Goal: Transaction & Acquisition: Purchase product/service

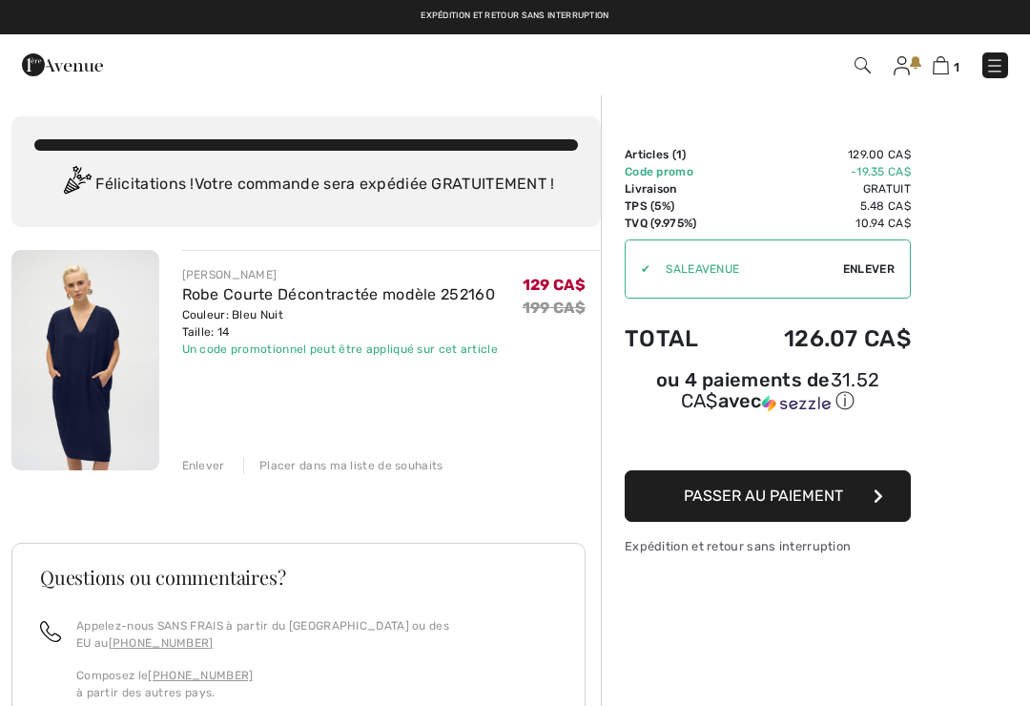
click at [67, 365] on img at bounding box center [85, 360] width 148 height 220
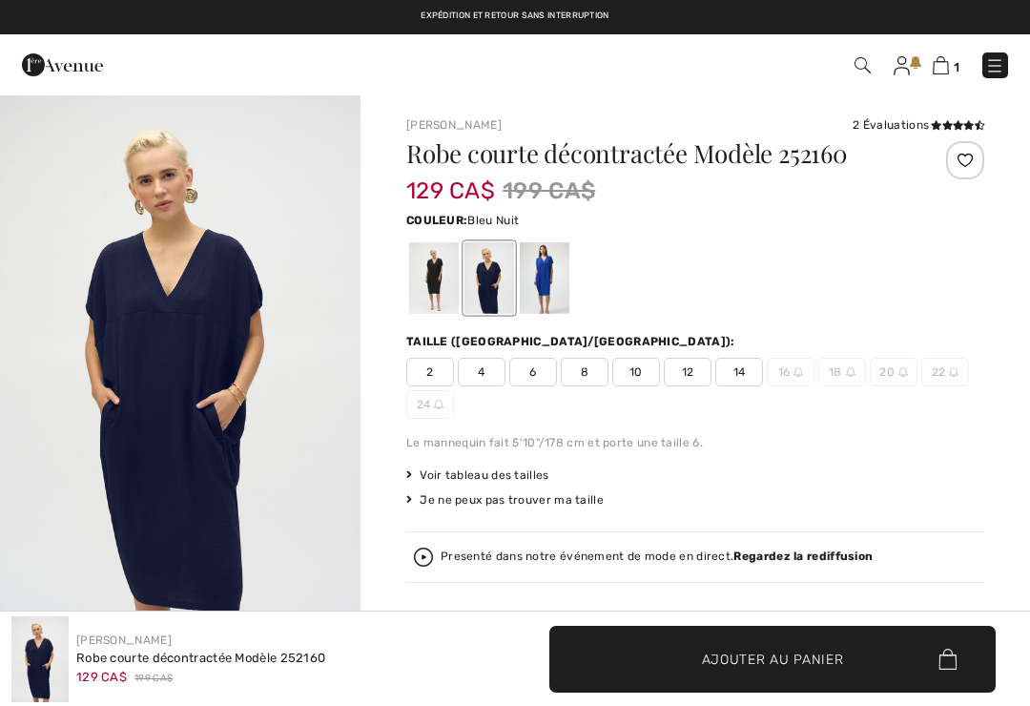
checkbox input "true"
click at [998, 75] on img at bounding box center [994, 65] width 19 height 19
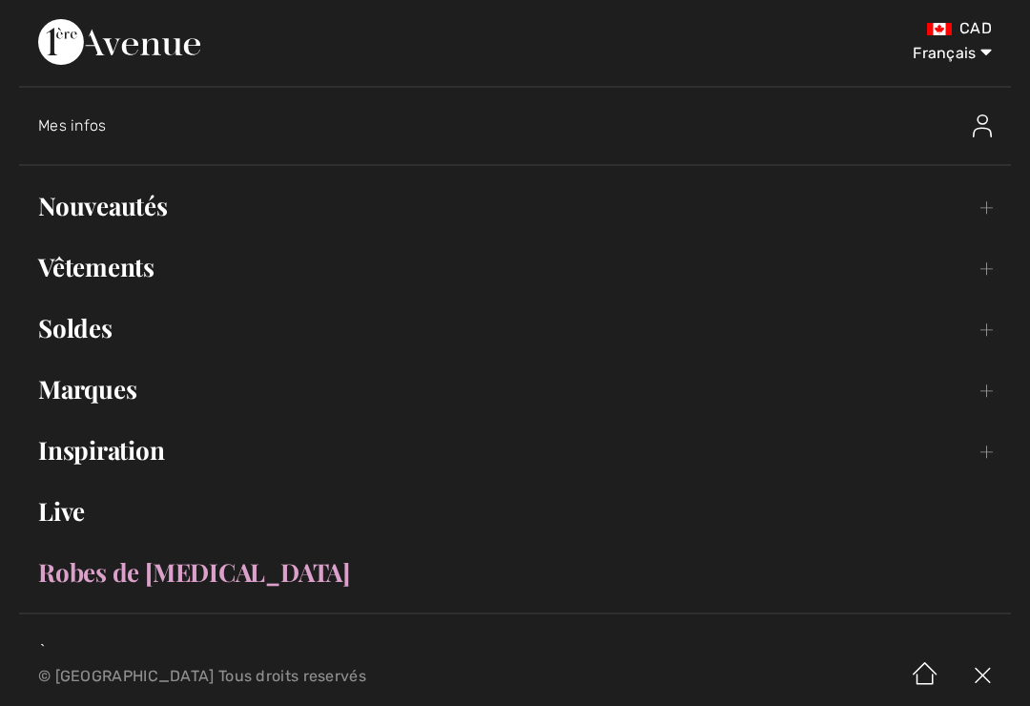
click at [57, 326] on link "Soldes Toggle submenu" at bounding box center [515, 328] width 992 height 42
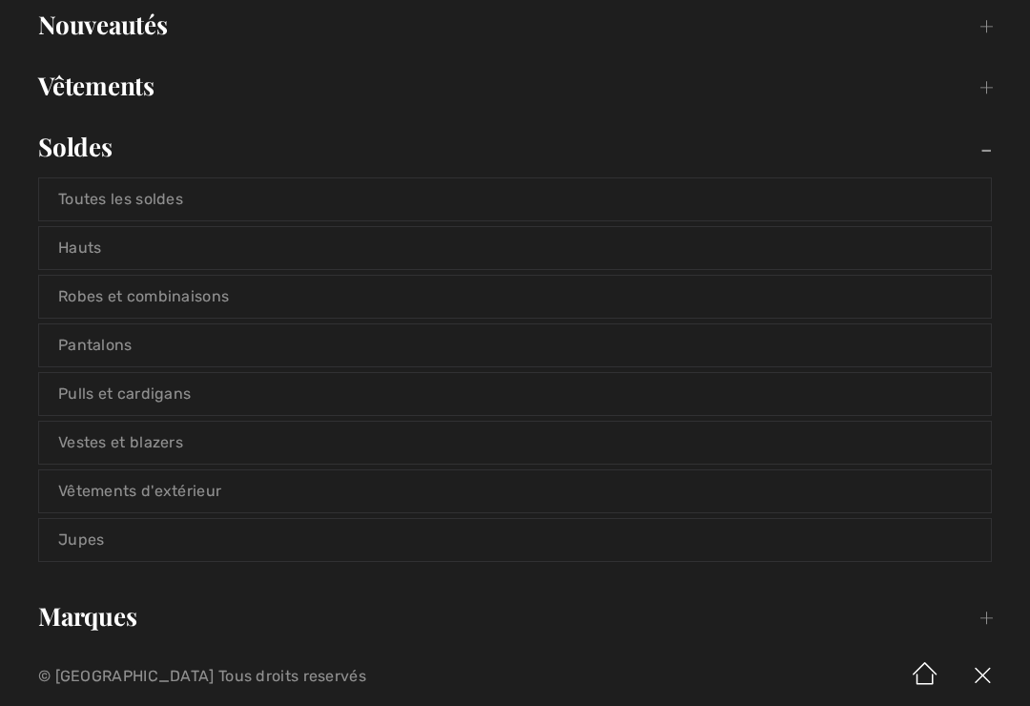
scroll to position [186, 0]
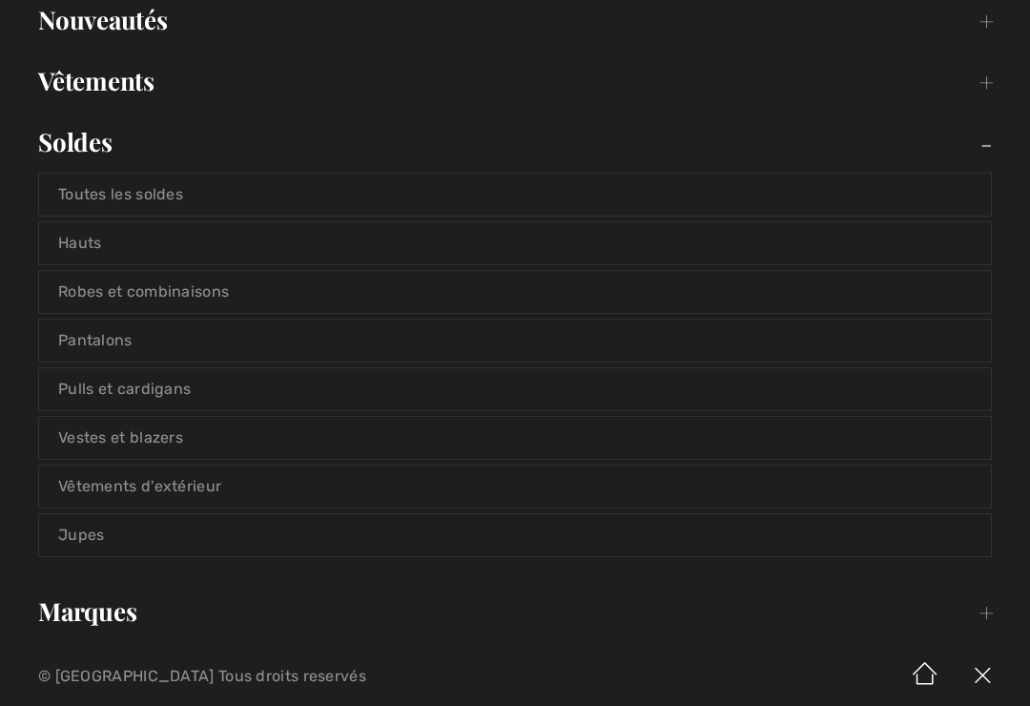
click at [63, 545] on link "Jupes" at bounding box center [515, 535] width 952 height 42
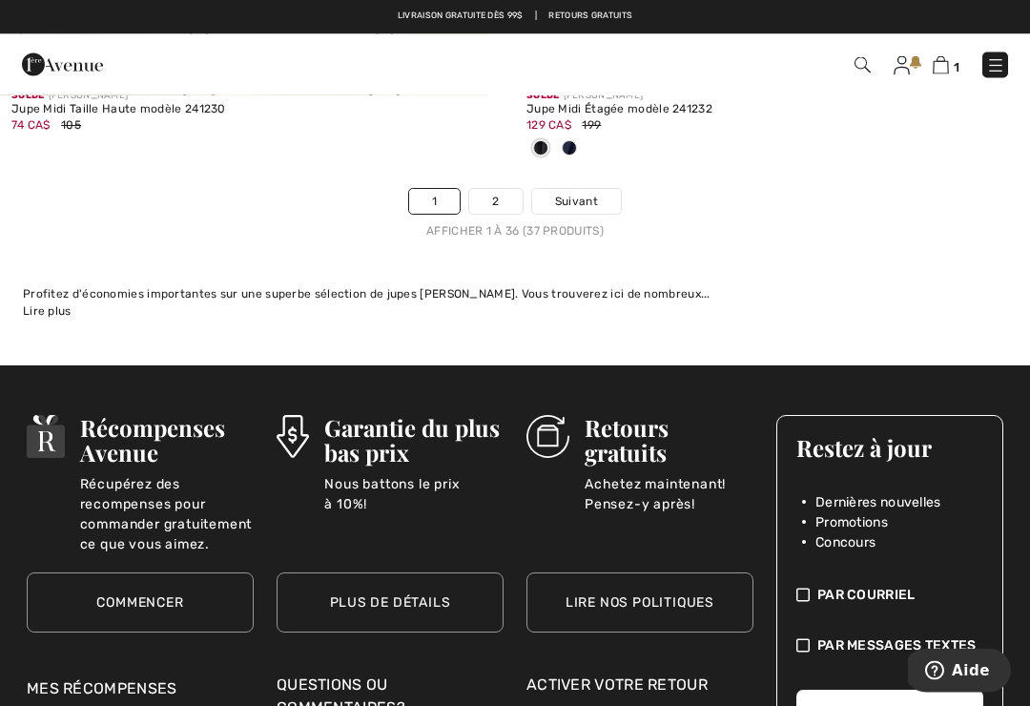
scroll to position [15375, 0]
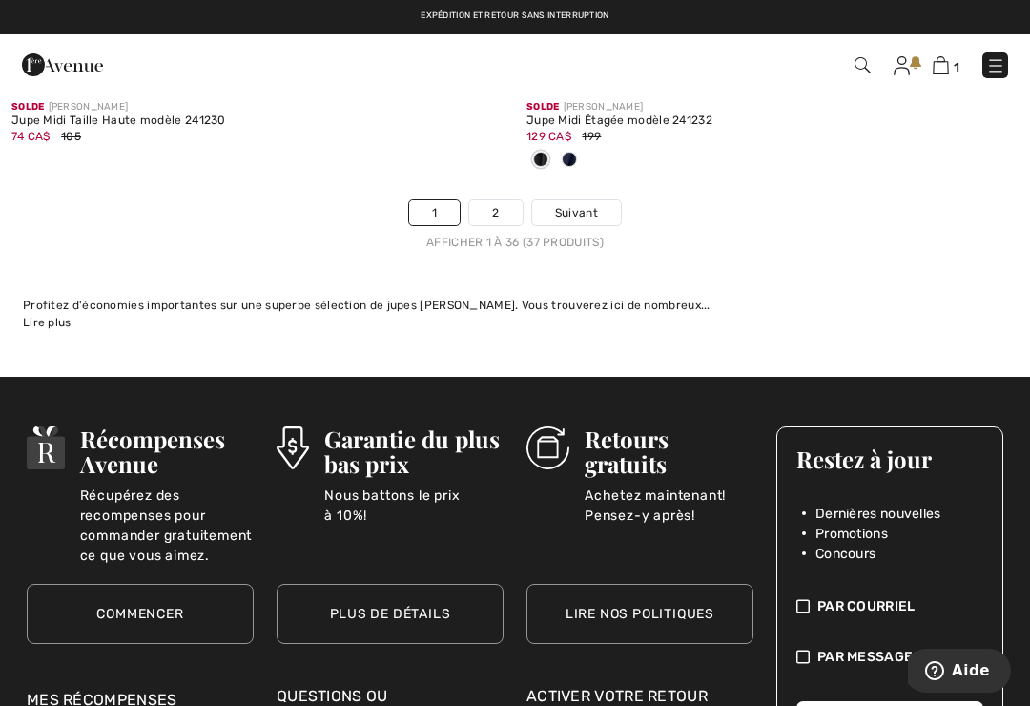
click at [995, 75] on img at bounding box center [995, 65] width 19 height 19
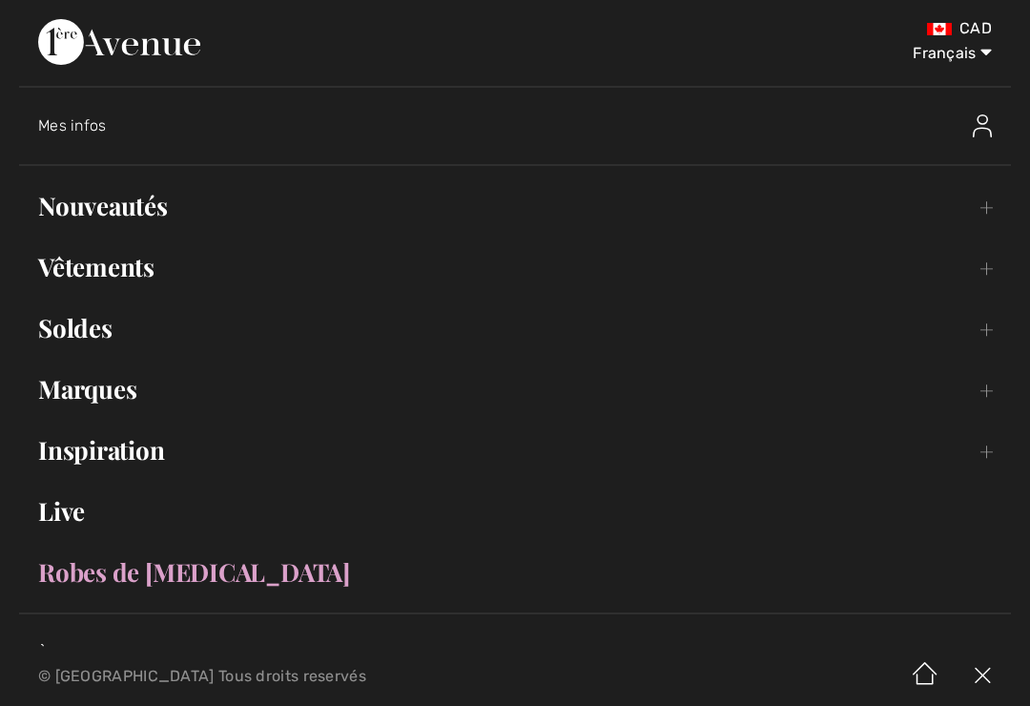
click at [52, 347] on link "Soldes Toggle submenu" at bounding box center [515, 328] width 992 height 42
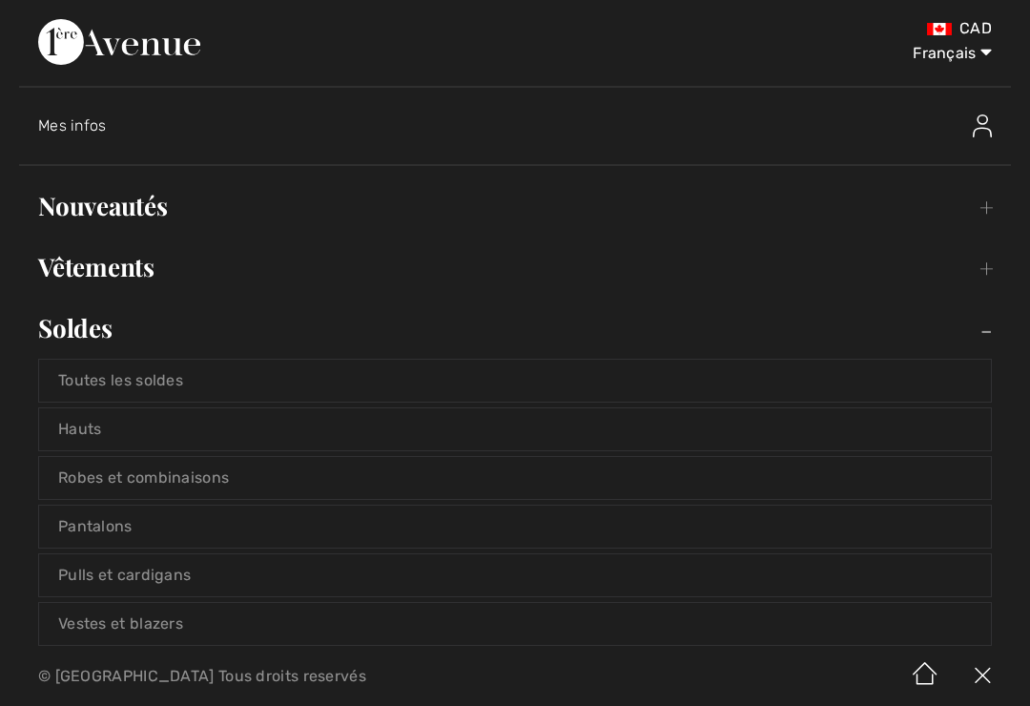
click at [70, 482] on link "Robes et combinaisons" at bounding box center [515, 478] width 952 height 42
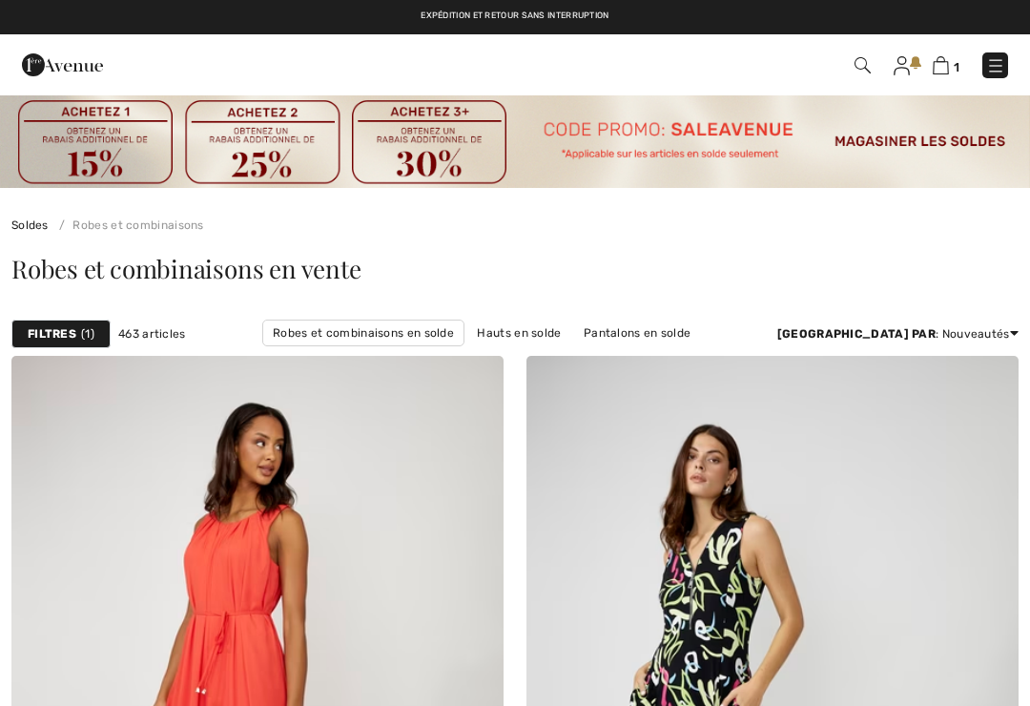
checkbox input "true"
click at [51, 333] on strong "Filtres" at bounding box center [52, 333] width 49 height 17
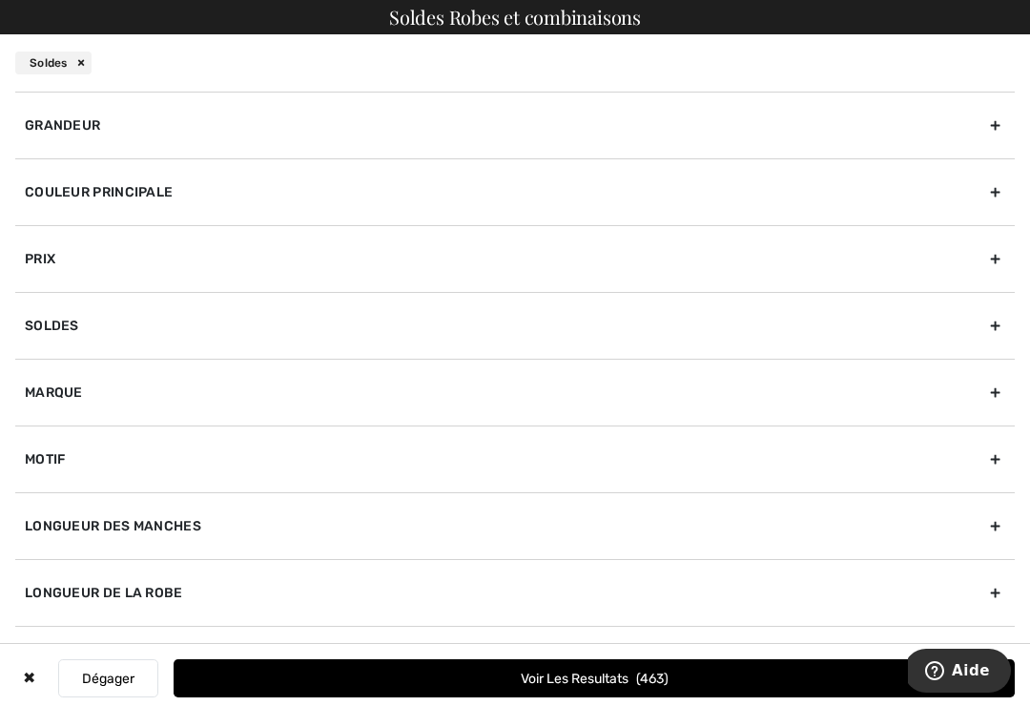
click at [997, 72] on div "Soldes" at bounding box center [515, 62] width 1030 height 57
click at [808, 685] on button "Voir les resultats 463" at bounding box center [594, 678] width 841 height 38
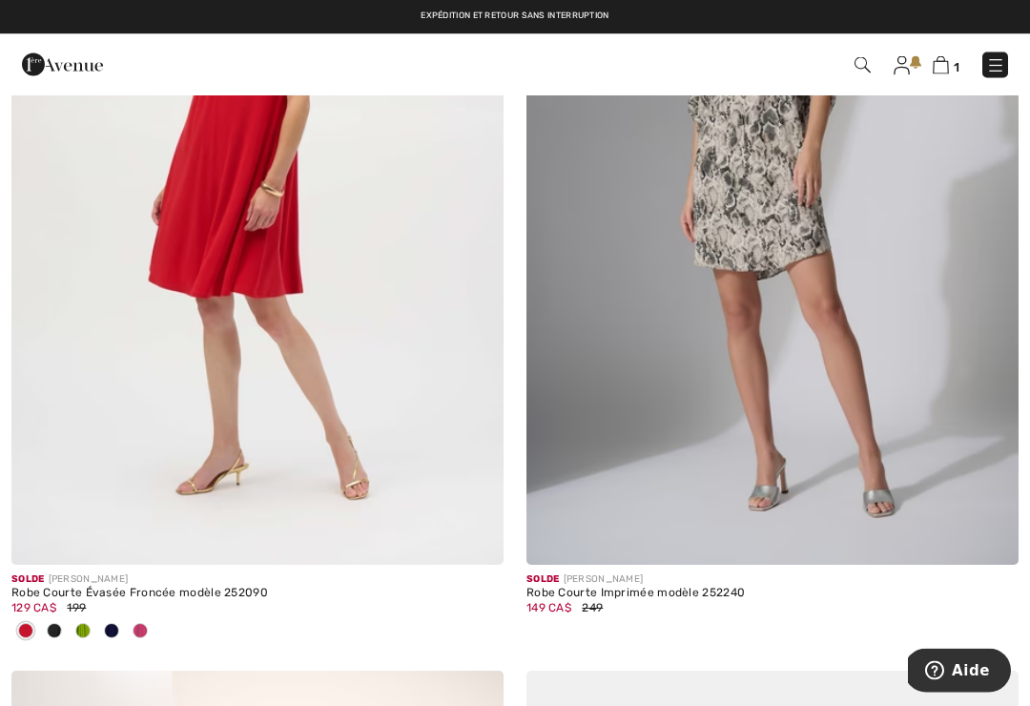
scroll to position [2188, 0]
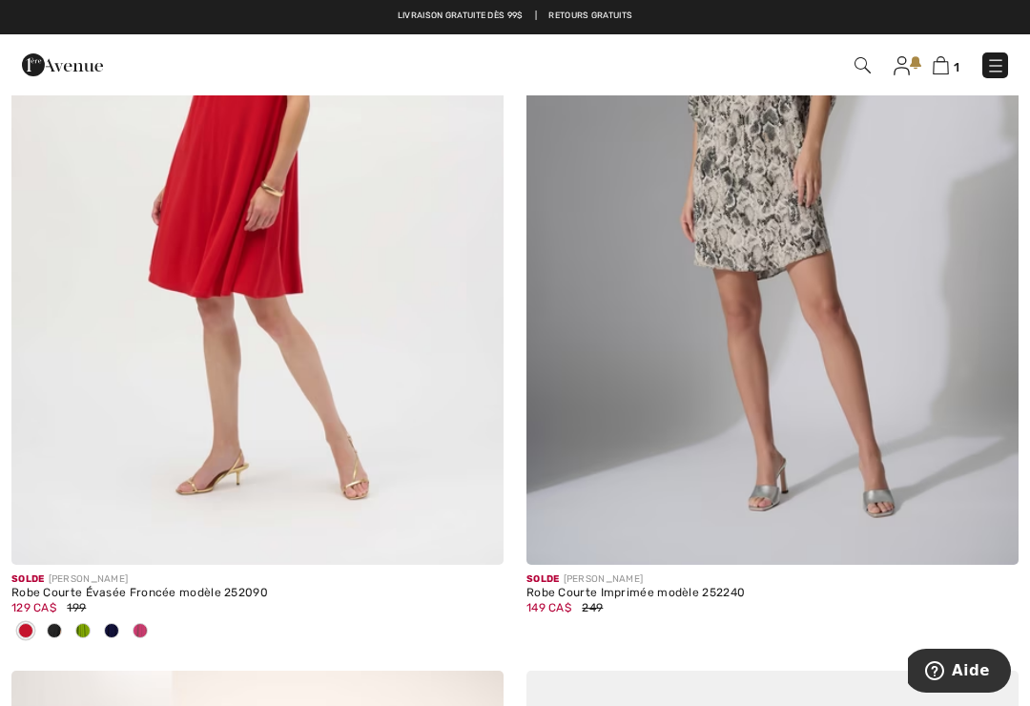
click at [908, 381] on img at bounding box center [772, 195] width 492 height 738
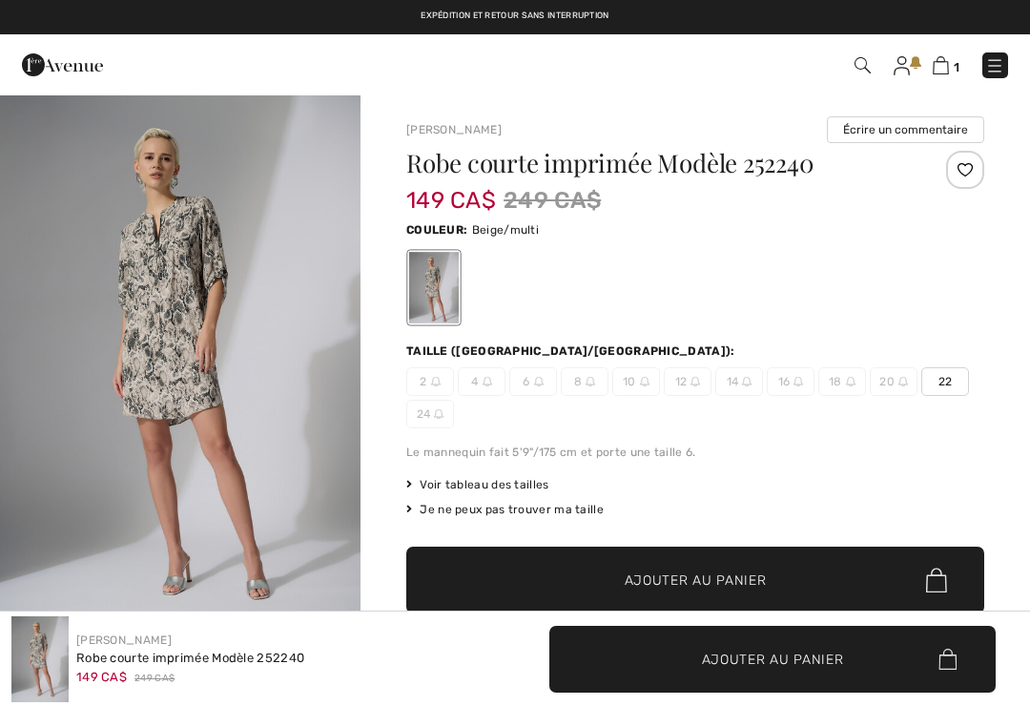
checkbox input "true"
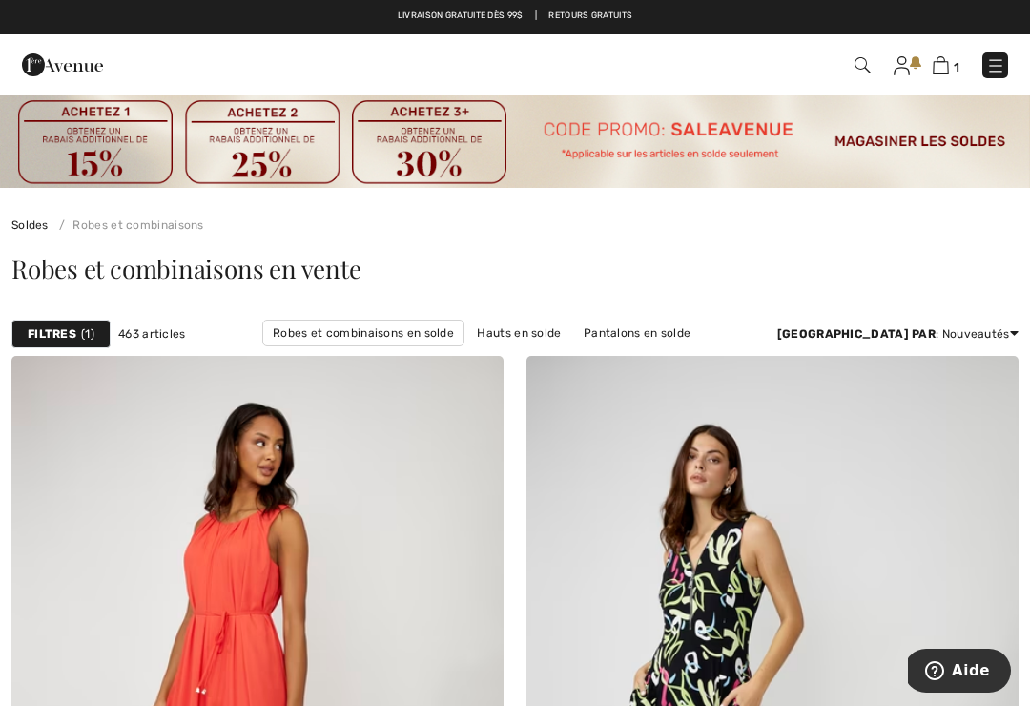
click at [36, 331] on strong "Filtres" at bounding box center [52, 333] width 49 height 17
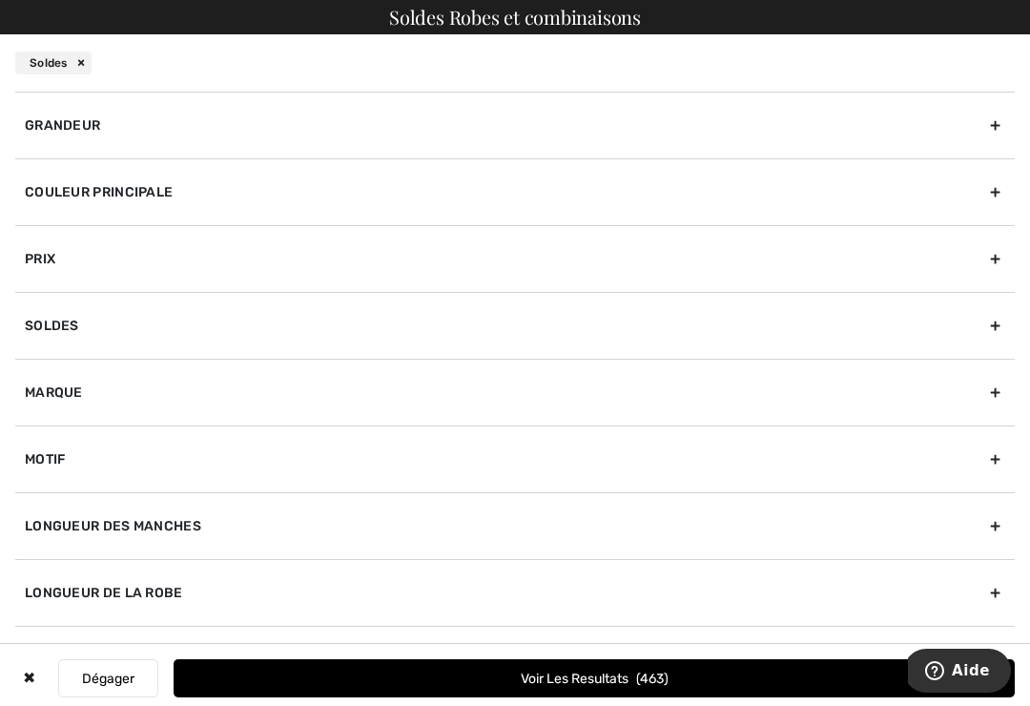
click at [35, 130] on div "Grandeur" at bounding box center [514, 125] width 999 height 67
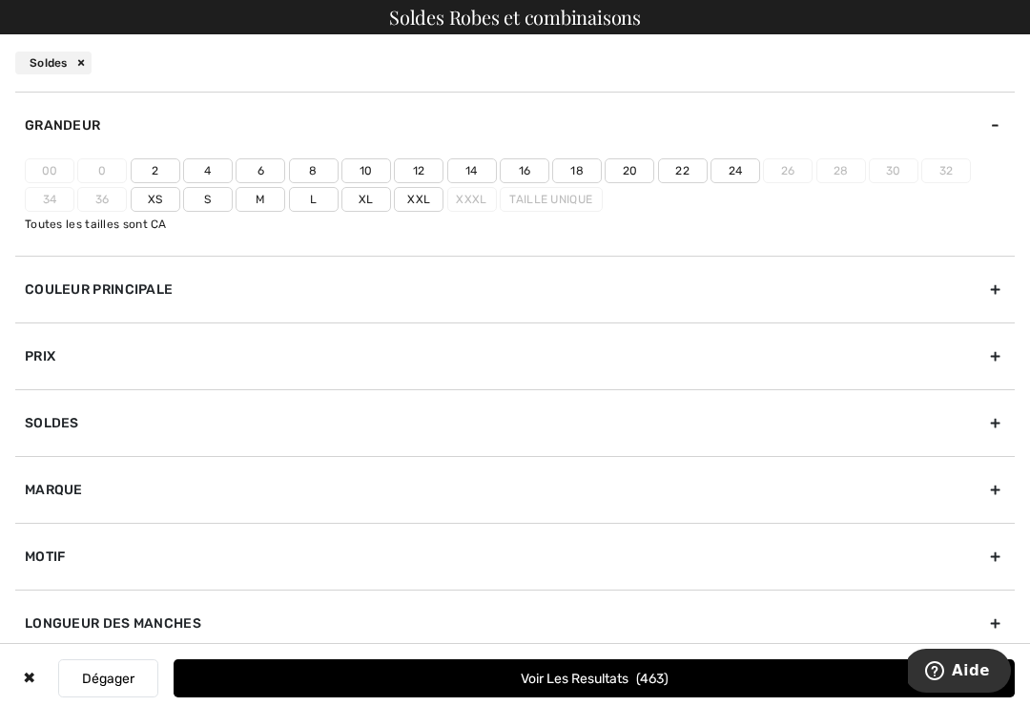
click at [476, 163] on label "14" at bounding box center [472, 170] width 50 height 25
click at [0, 0] on input"] "14" at bounding box center [0, 0] width 0 height 0
click at [526, 166] on label "16" at bounding box center [525, 170] width 50 height 25
click at [0, 0] on input"] "16" at bounding box center [0, 0] width 0 height 0
click at [380, 205] on label "Xl" at bounding box center [366, 199] width 50 height 25
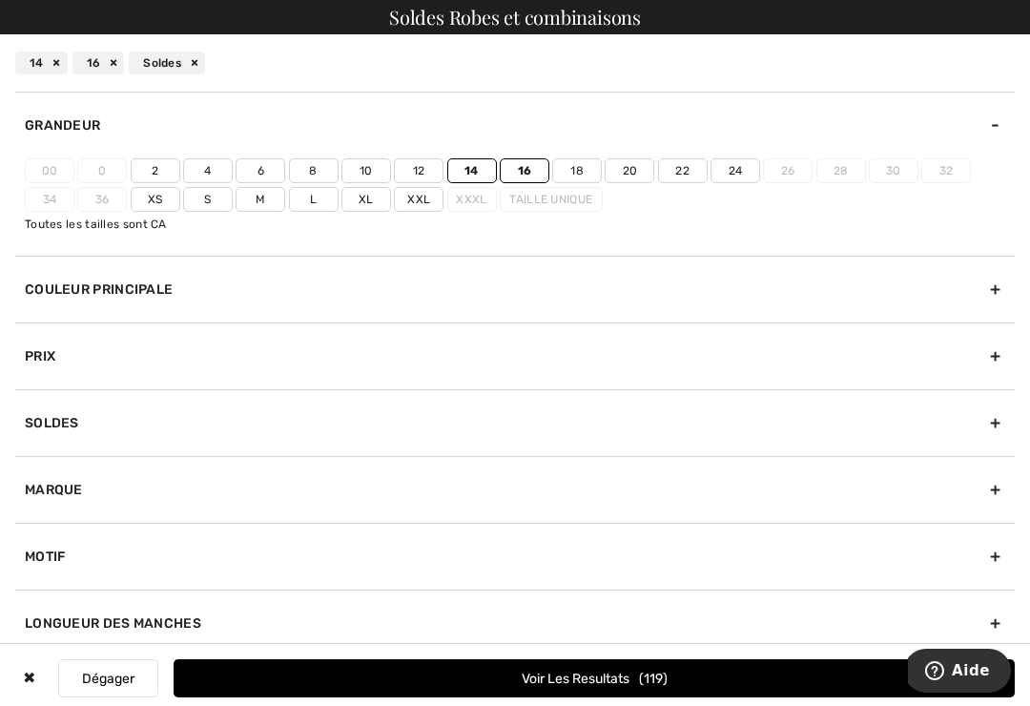
click at [0, 0] on input"] "Xl" at bounding box center [0, 0] width 0 height 0
click at [726, 673] on button "Voir les resultats 122" at bounding box center [594, 678] width 841 height 38
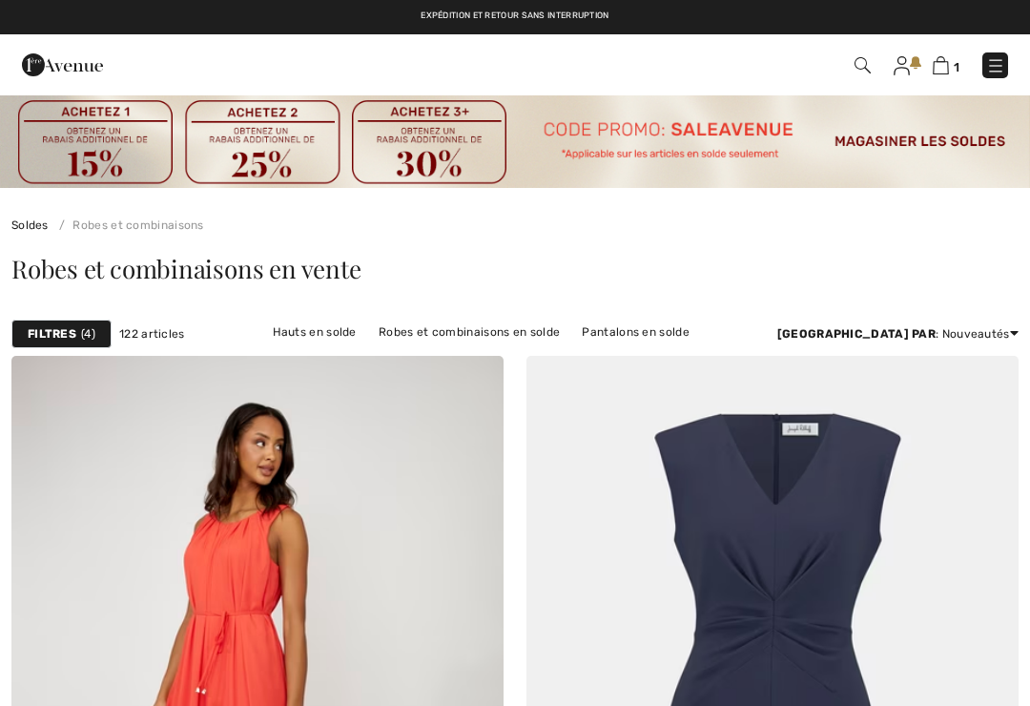
checkbox input "true"
click at [59, 337] on strong "Filtres" at bounding box center [52, 333] width 49 height 17
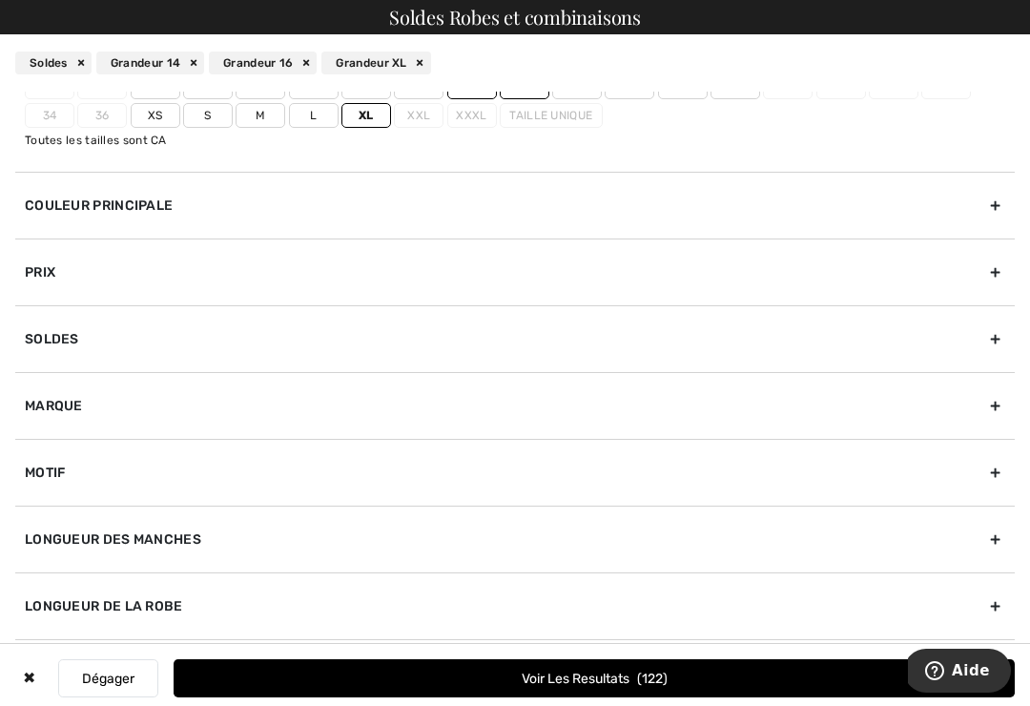
scroll to position [84, 0]
click at [42, 544] on div "Longueur des manches" at bounding box center [514, 538] width 999 height 67
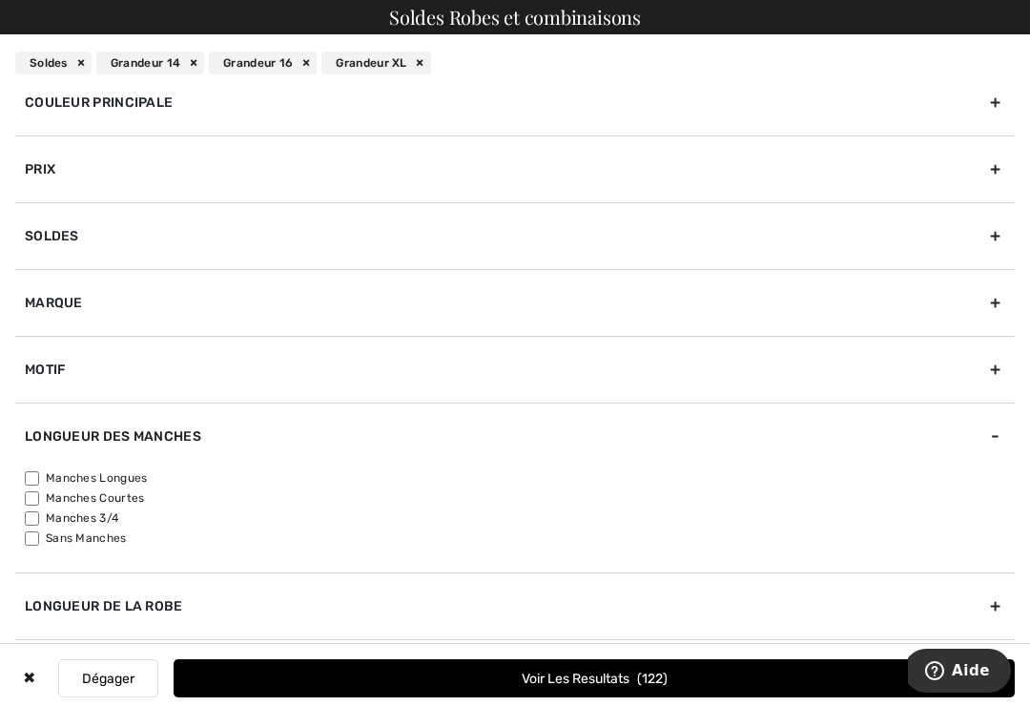
scroll to position [90, 0]
click at [27, 474] on input"] "Manches Longues" at bounding box center [32, 478] width 14 height 14
checkbox input"] "true"
click at [31, 494] on input"] "Manches Courtes" at bounding box center [32, 498] width 14 height 14
checkbox input"] "true"
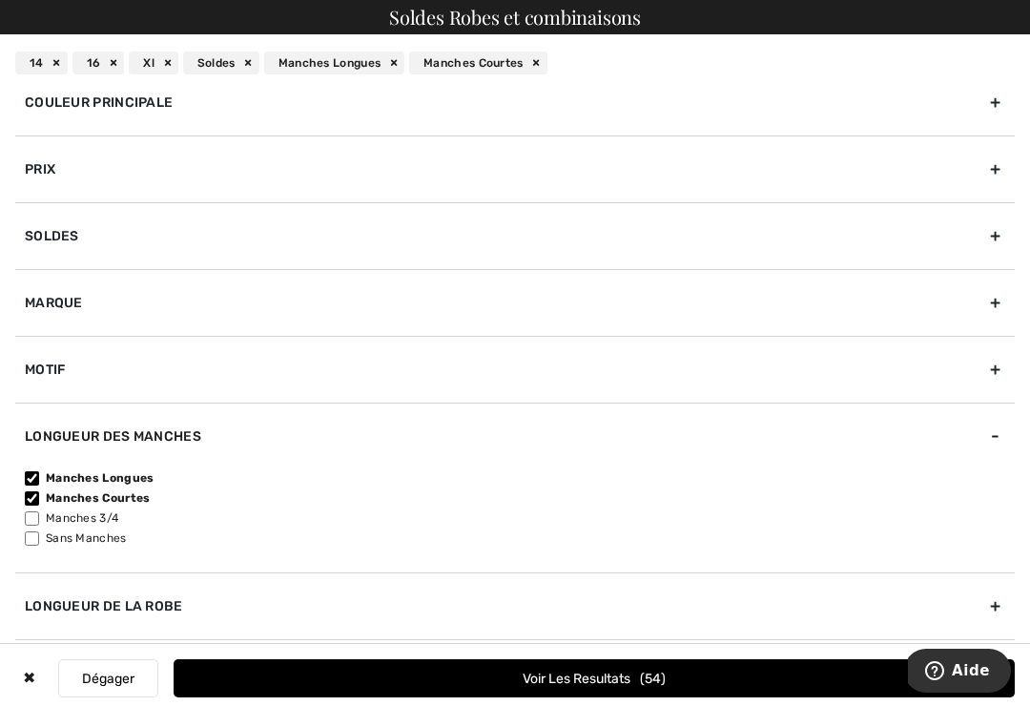
click at [32, 516] on input"] "Manches 3/4" at bounding box center [32, 518] width 14 height 14
checkbox input"] "true"
click at [711, 688] on button "Voir les resultats 81" at bounding box center [594, 678] width 841 height 38
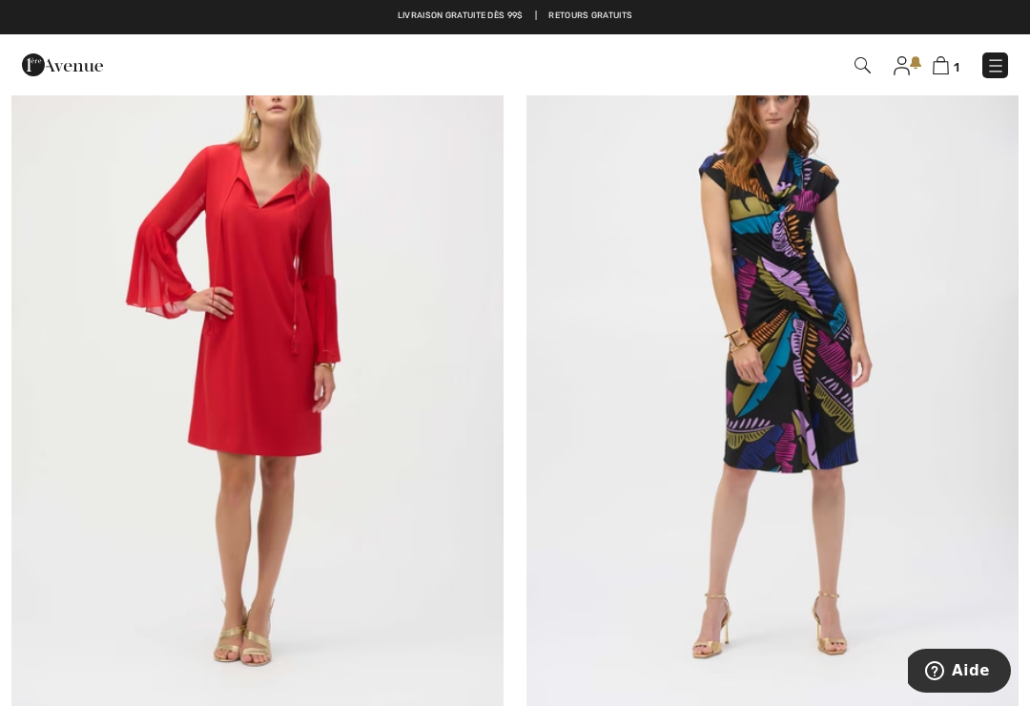
scroll to position [2037, 0]
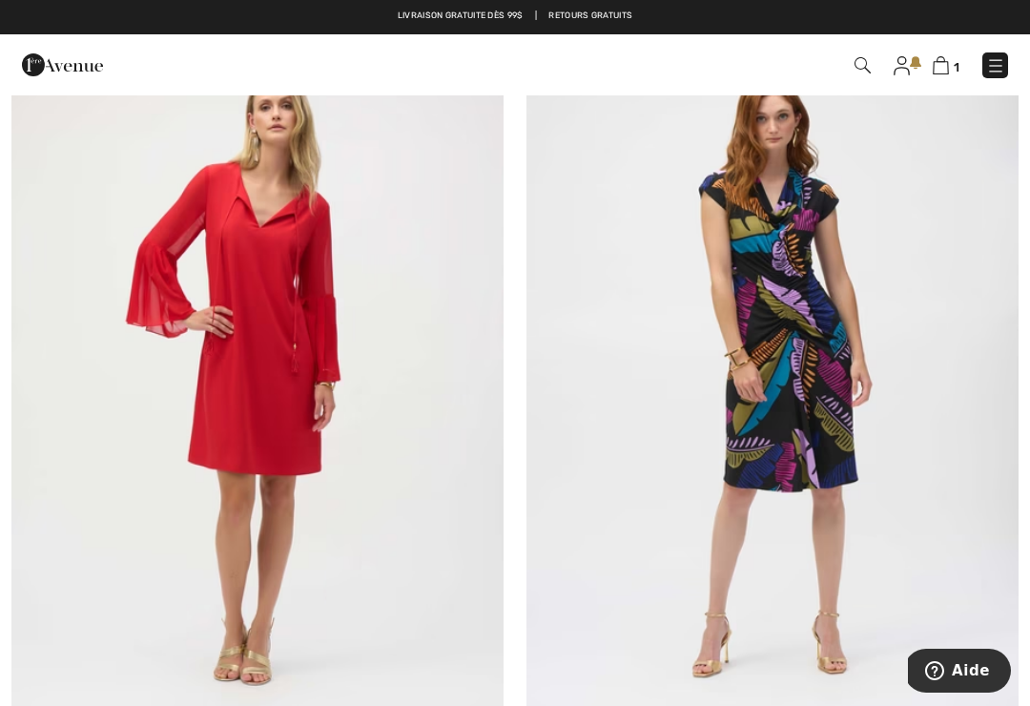
click at [103, 496] on img at bounding box center [257, 378] width 492 height 738
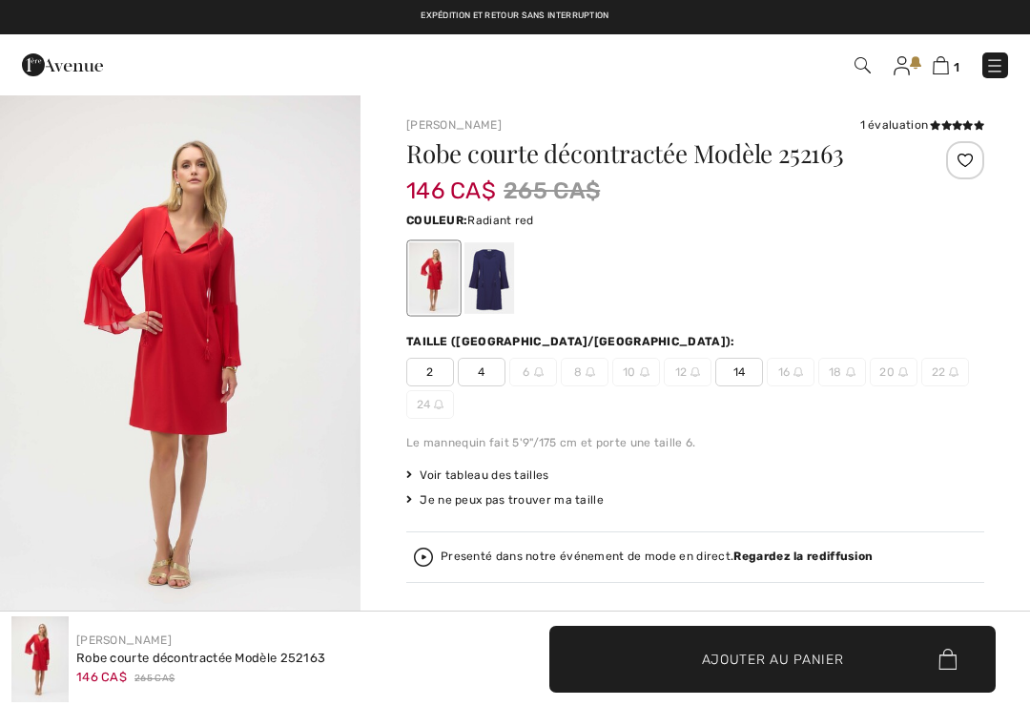
checkbox input "true"
click at [89, 434] on img "1 / 3" at bounding box center [180, 363] width 360 height 540
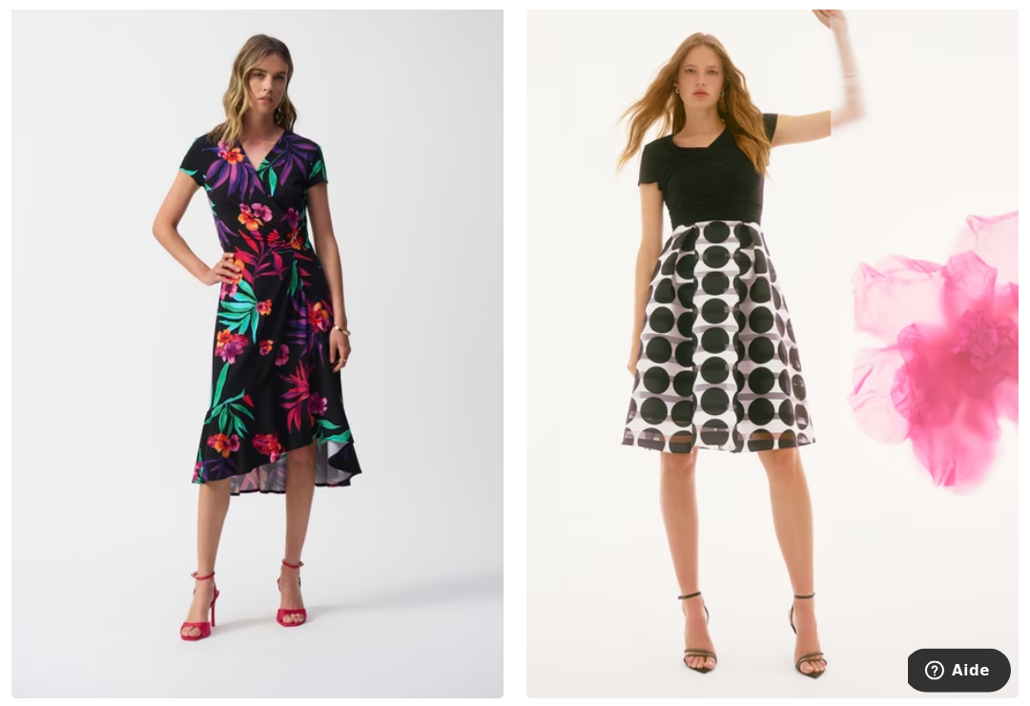
scroll to position [14329, 0]
click at [886, 400] on img at bounding box center [772, 329] width 492 height 738
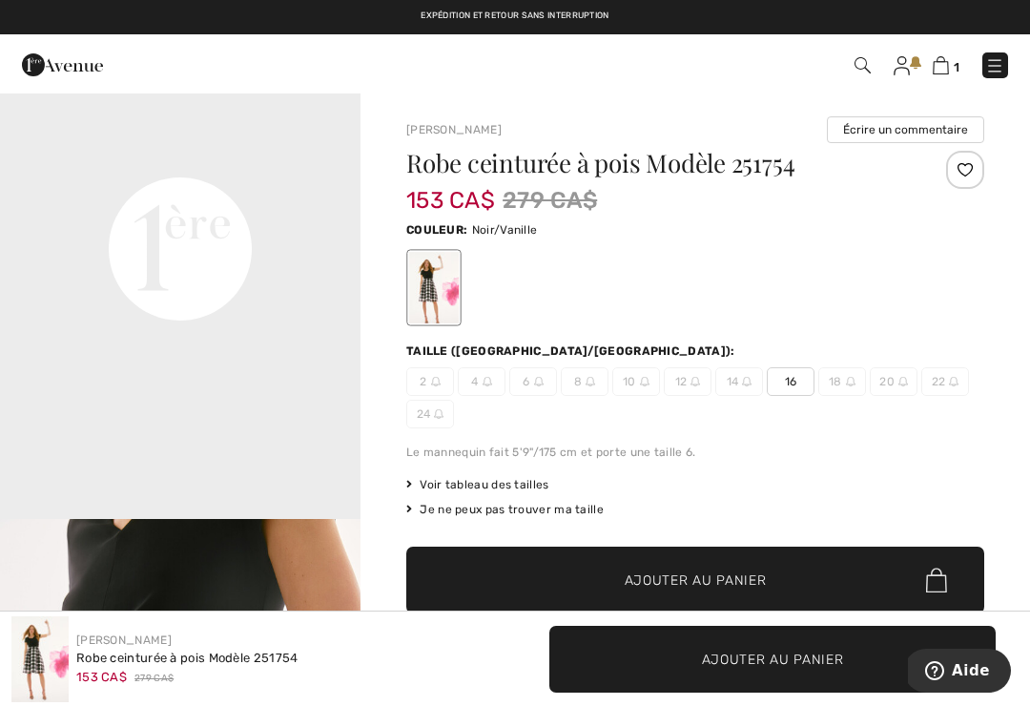
scroll to position [1184, 0]
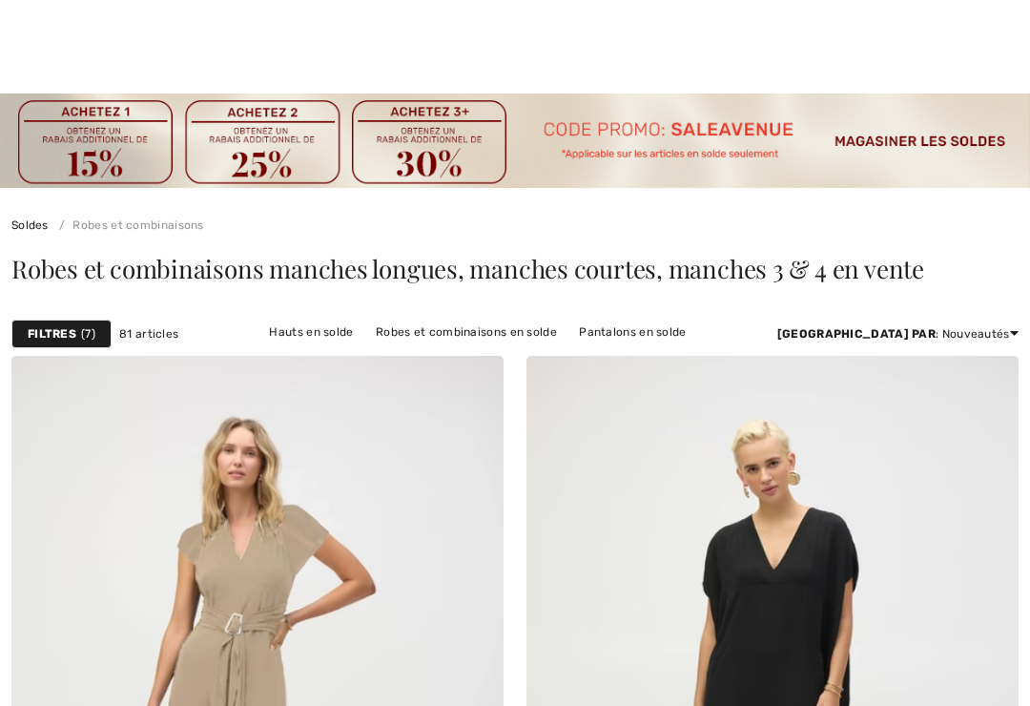
checkbox input "true"
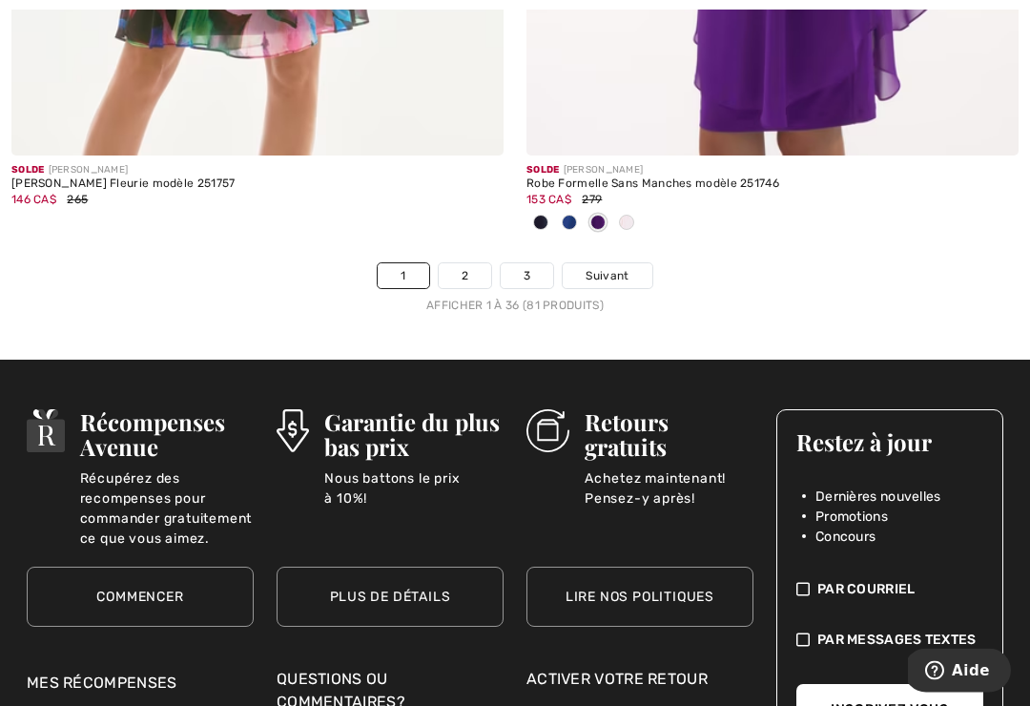
scroll to position [15465, 0]
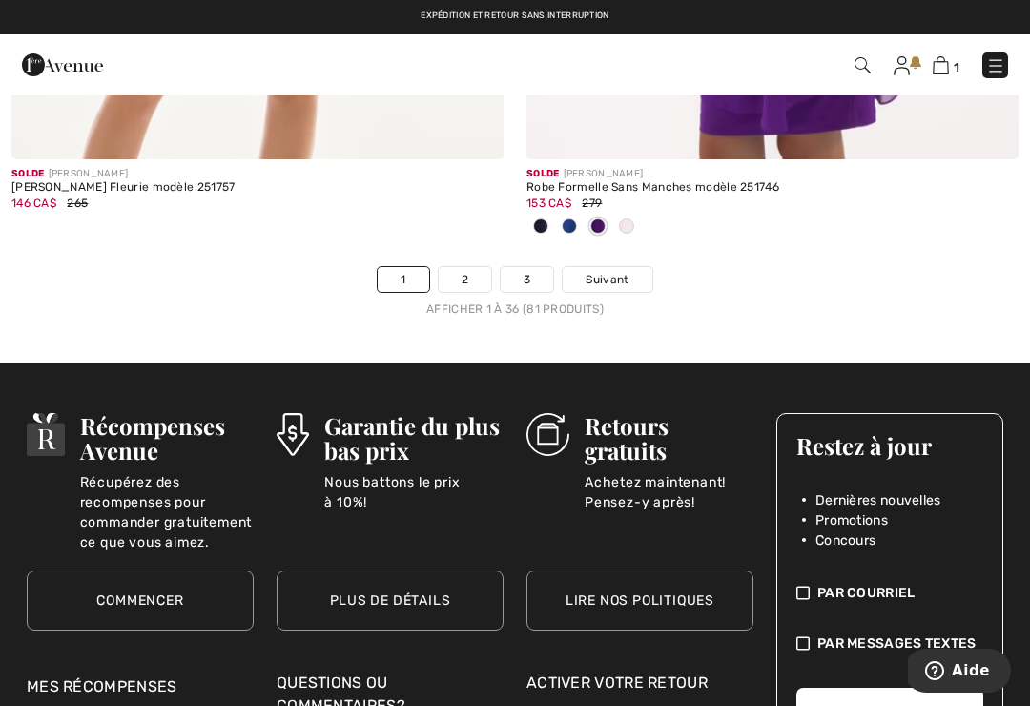
click at [634, 267] on link "Suivant" at bounding box center [607, 279] width 89 height 25
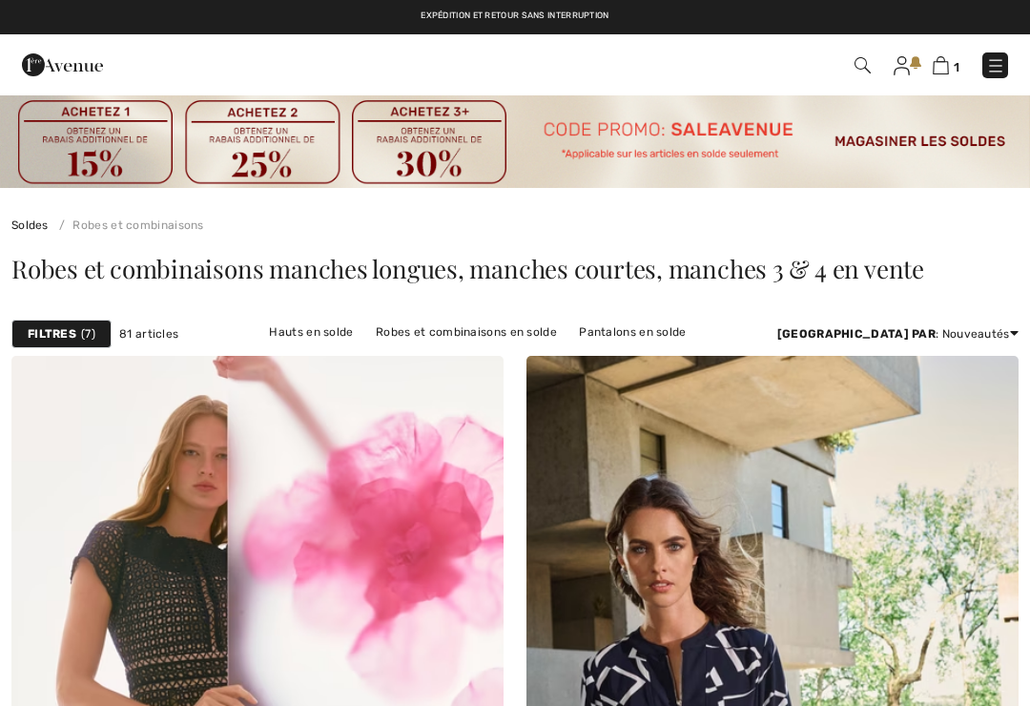
checkbox input "true"
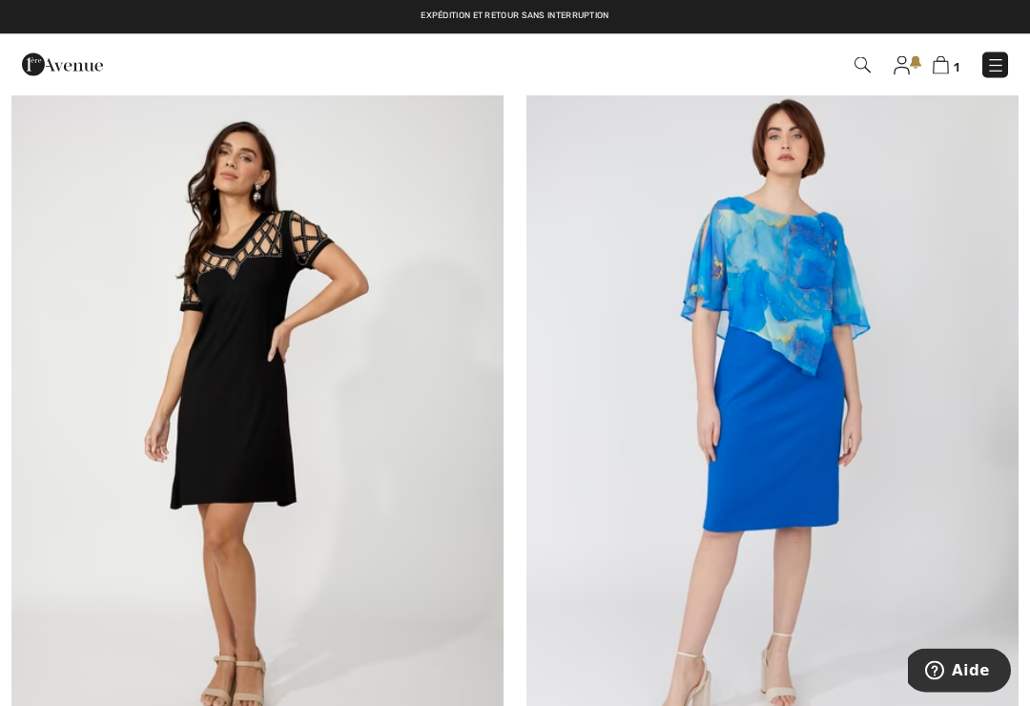
scroll to position [4435, 0]
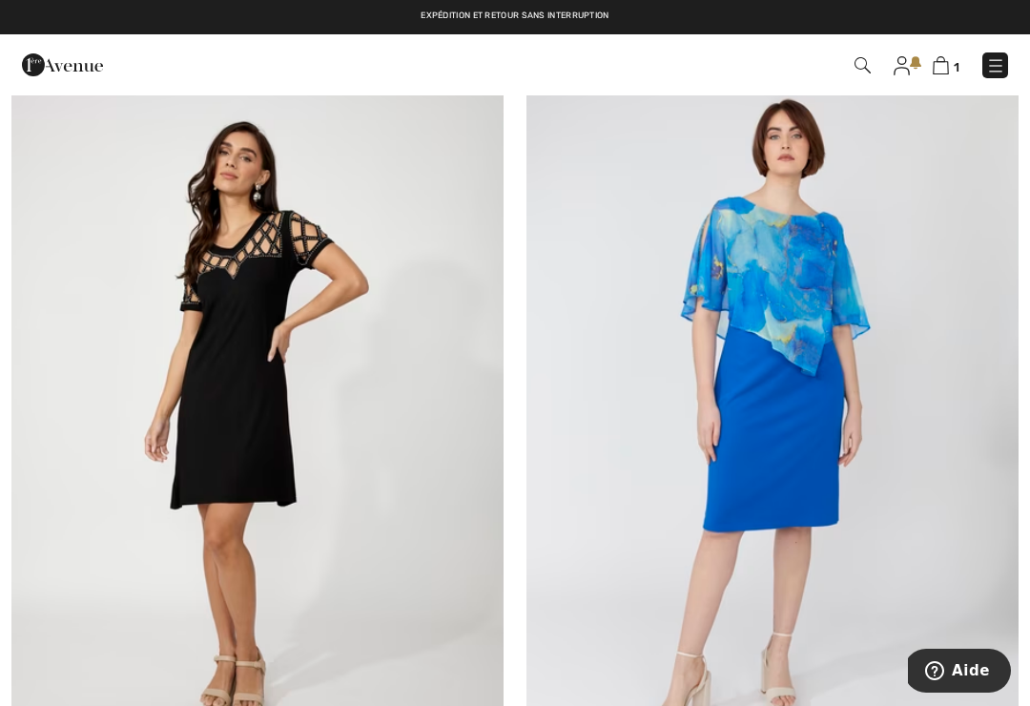
click at [82, 425] on img at bounding box center [257, 419] width 492 height 738
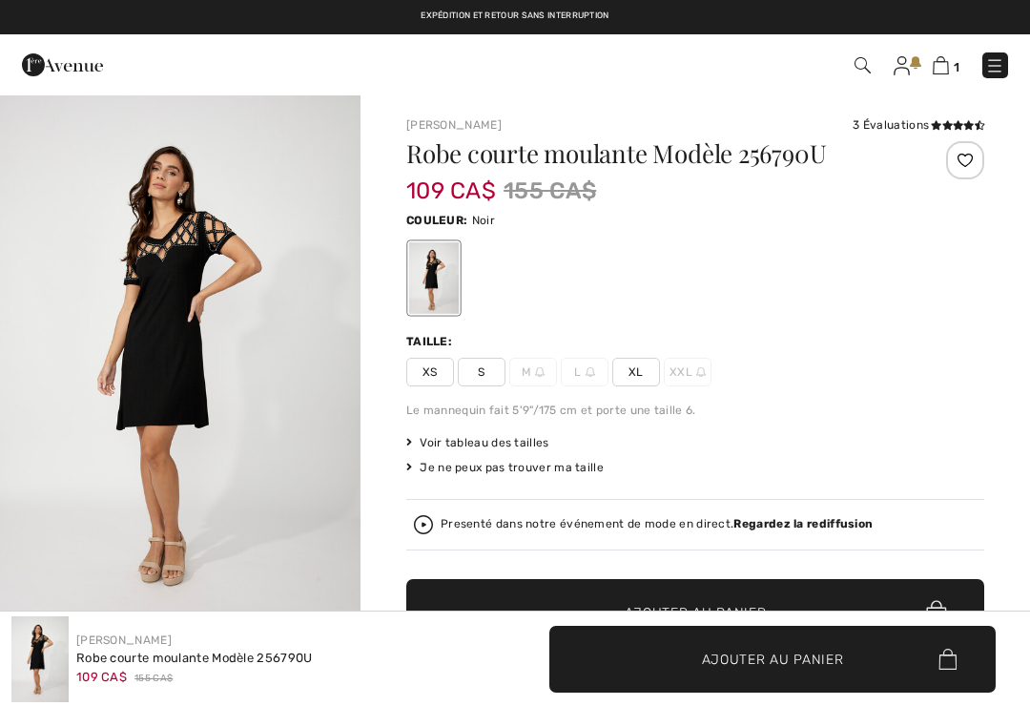
checkbox input "true"
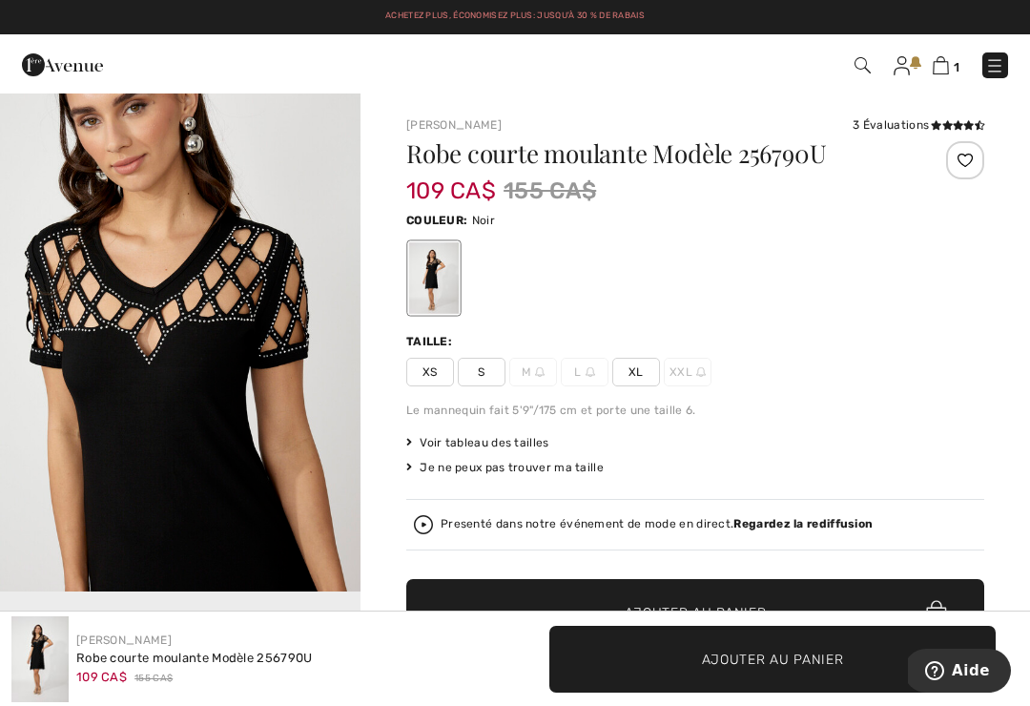
scroll to position [582, 0]
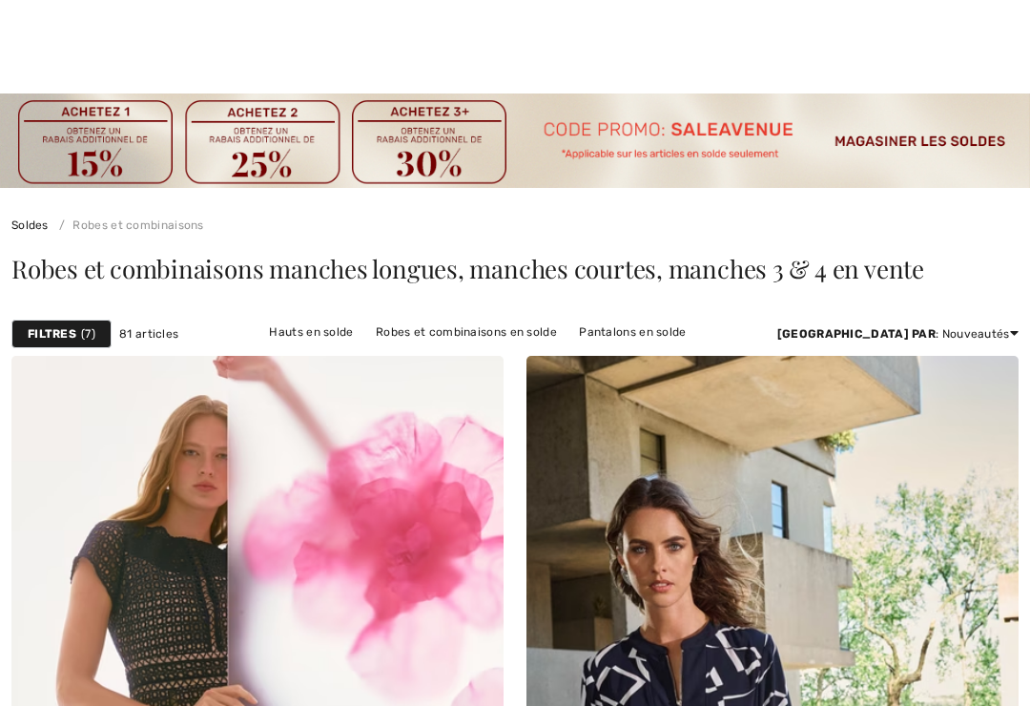
checkbox input "true"
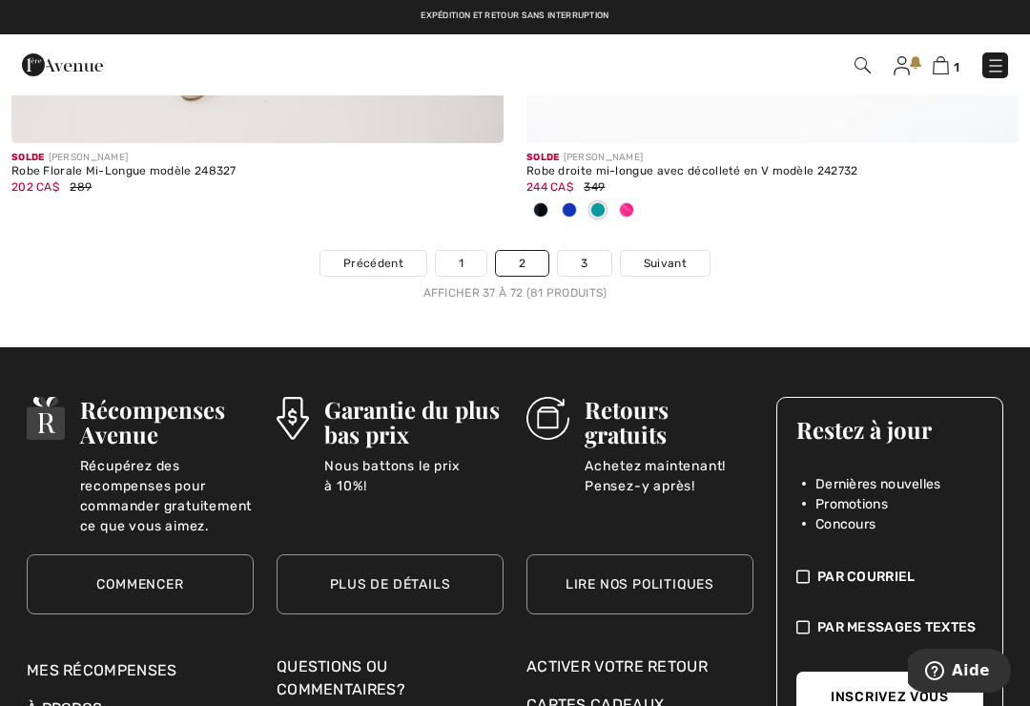
scroll to position [15477, 0]
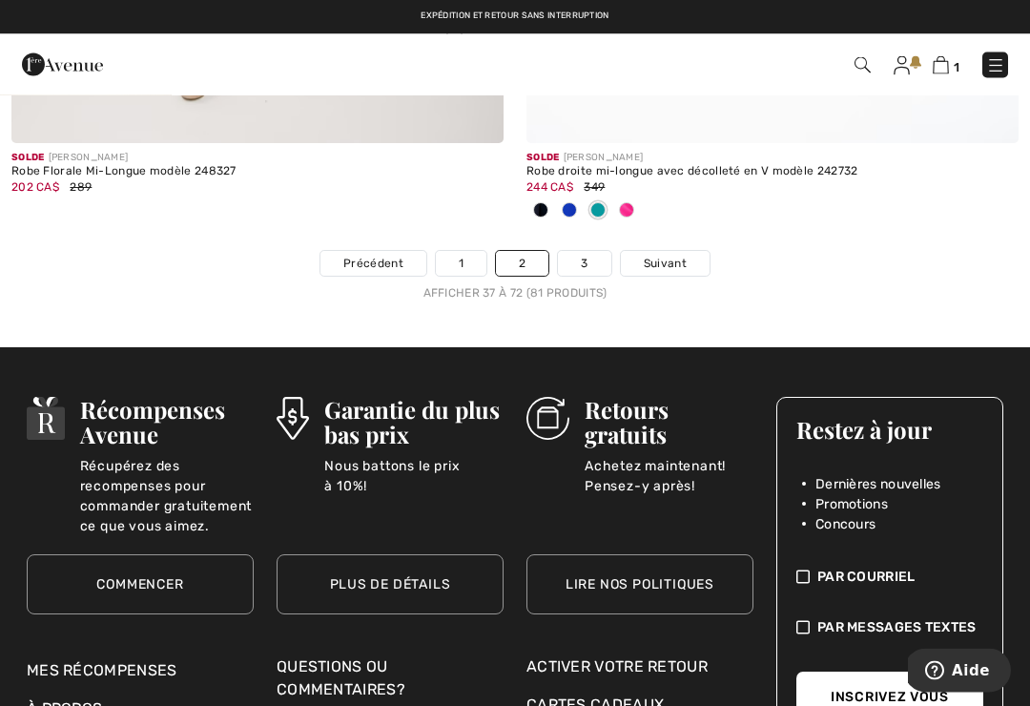
click at [689, 255] on link "Suivant" at bounding box center [665, 264] width 89 height 25
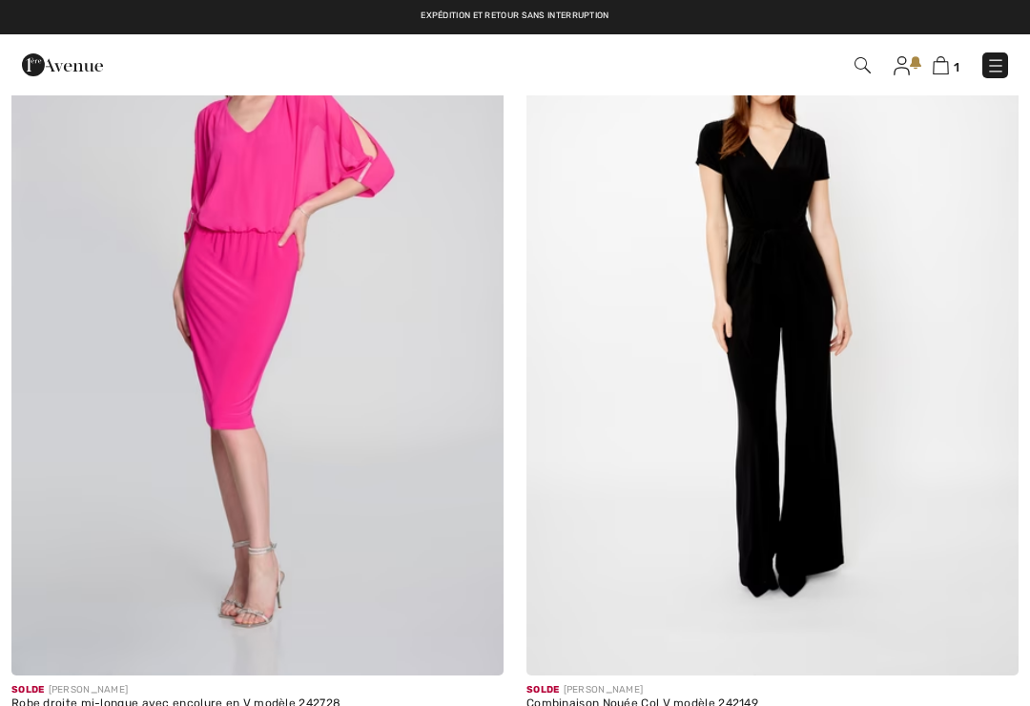
checkbox input "true"
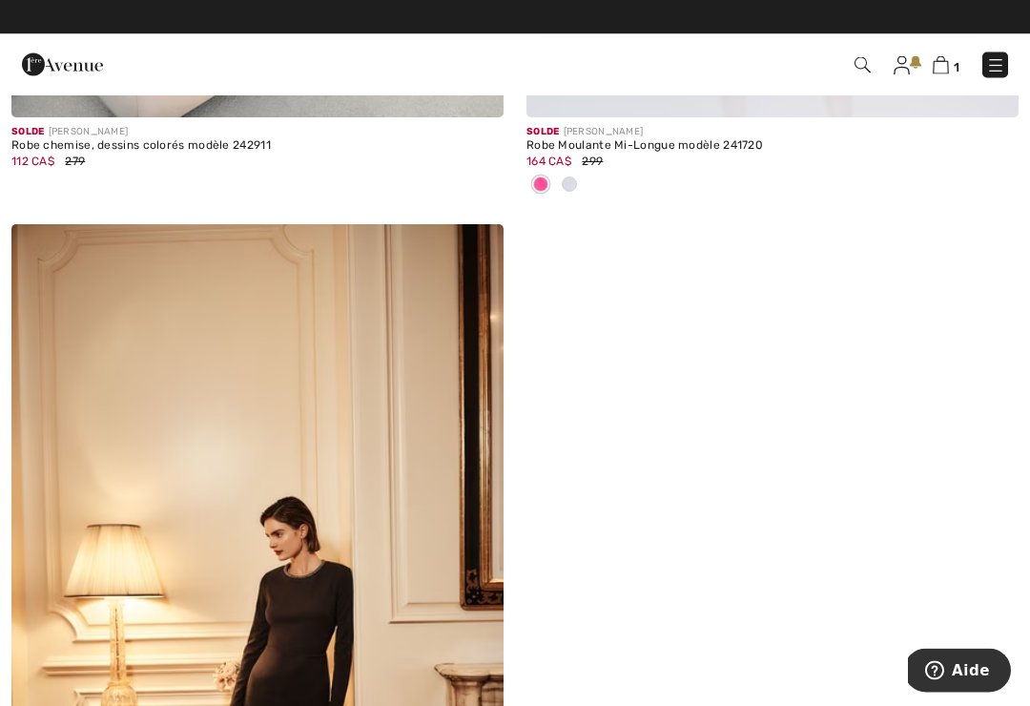
scroll to position [3510, 0]
